Goal: Navigation & Orientation: Find specific page/section

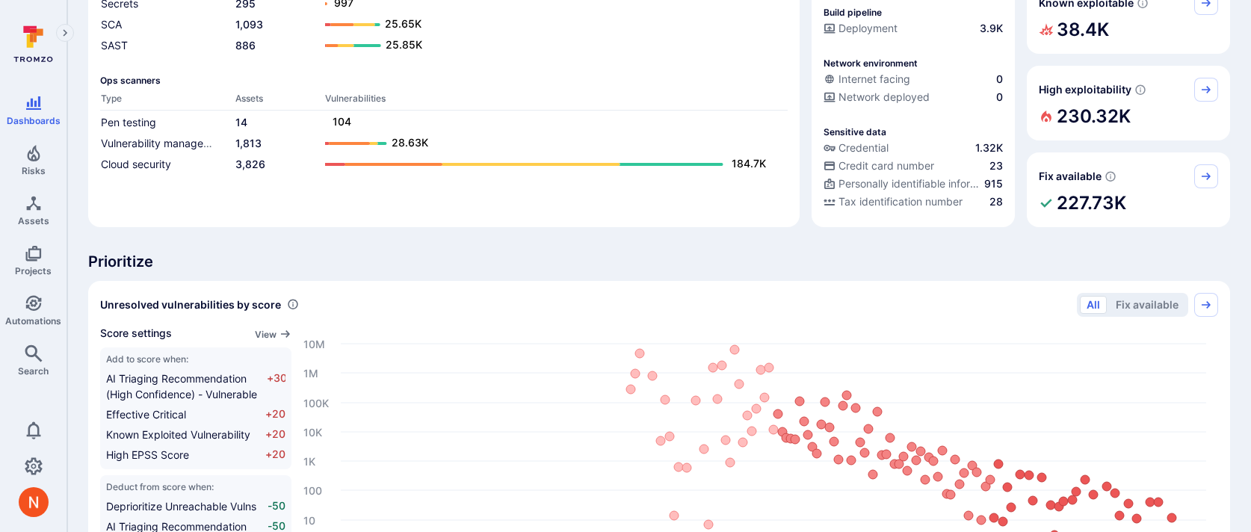
scroll to position [202, 0]
click at [34, 167] on span "Risks" at bounding box center [34, 170] width 24 height 11
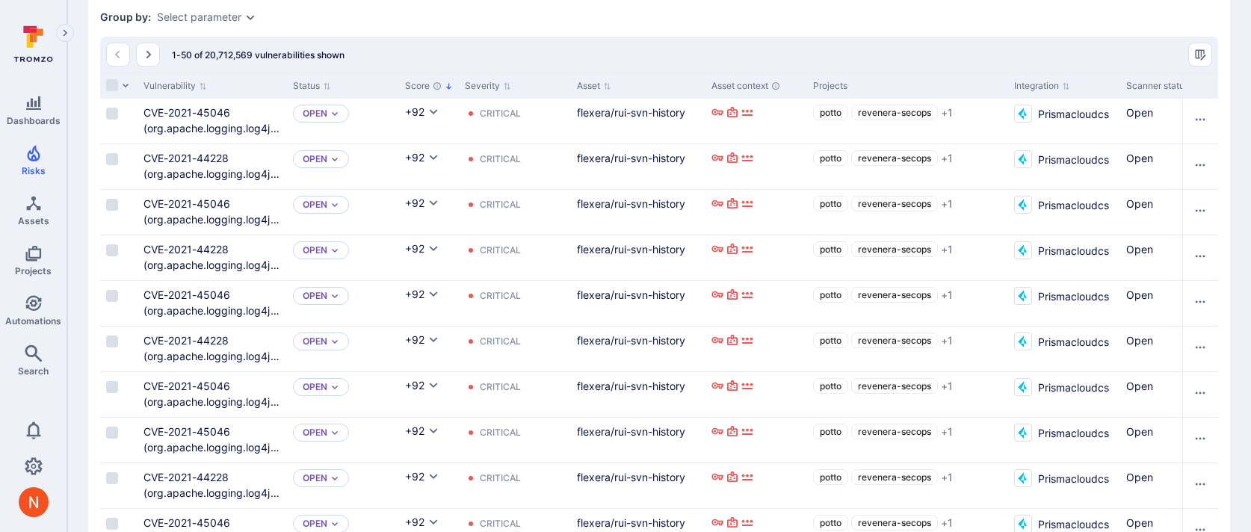
scroll to position [409, 0]
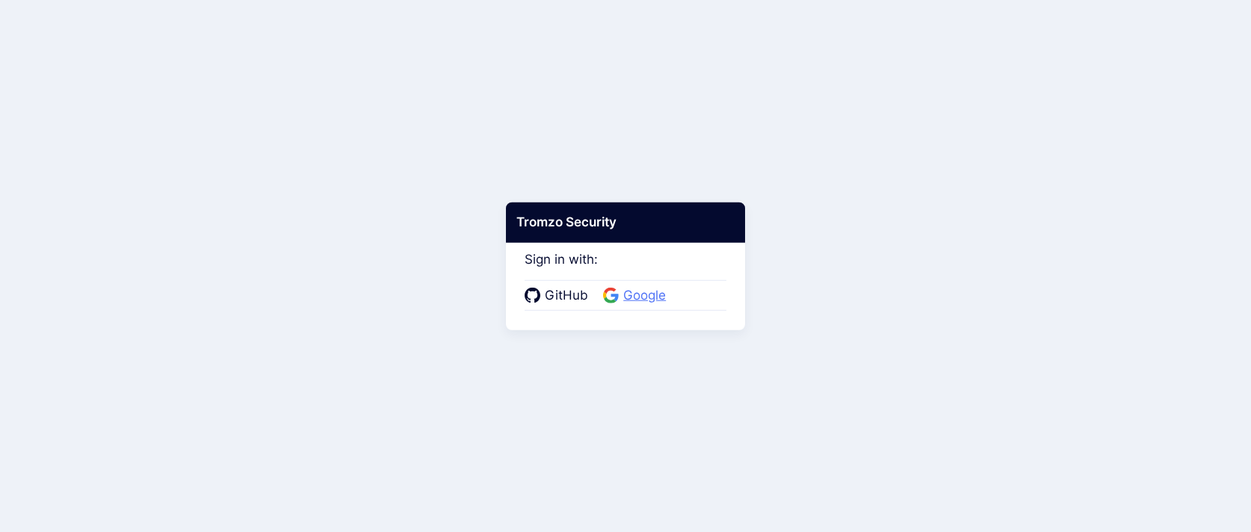
click at [663, 294] on span "Google" at bounding box center [645, 295] width 52 height 19
click at [624, 294] on span "Google" at bounding box center [645, 295] width 52 height 19
